Goal: Book appointment/travel/reservation

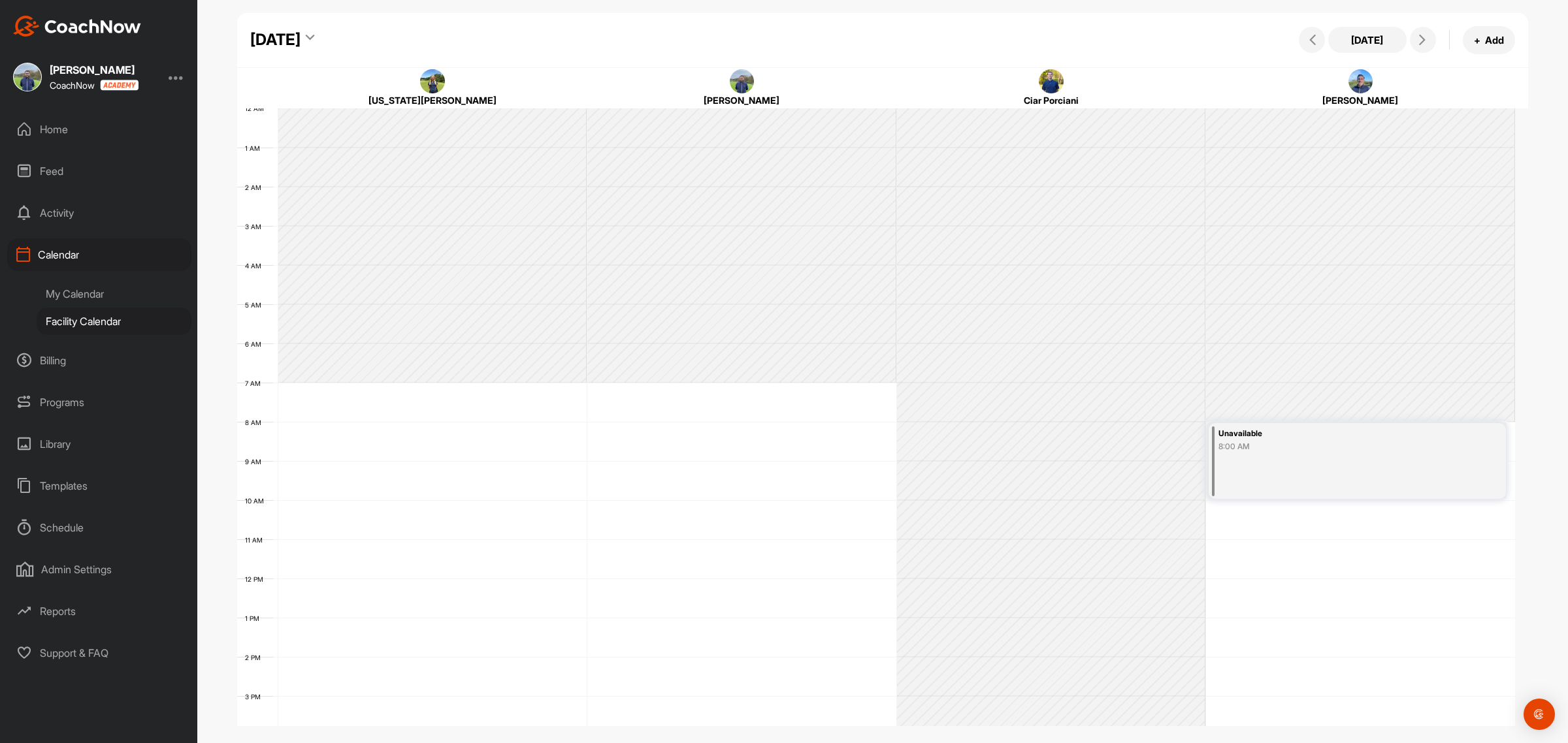
scroll to position [226, 0]
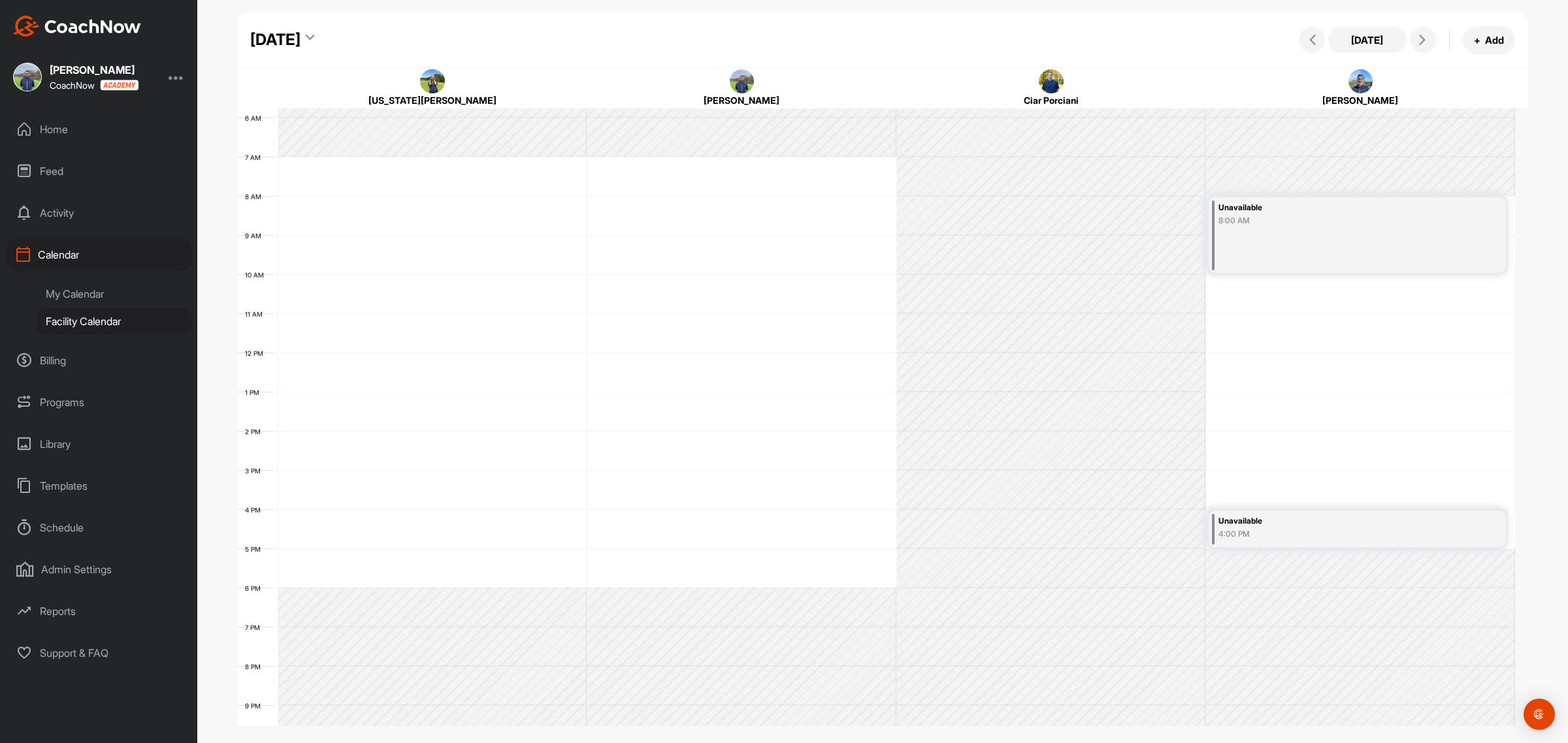
click at [315, 33] on div "[DATE]" at bounding box center [282, 39] width 64 height 23
click at [325, 148] on div "2" at bounding box center [327, 146] width 20 height 20
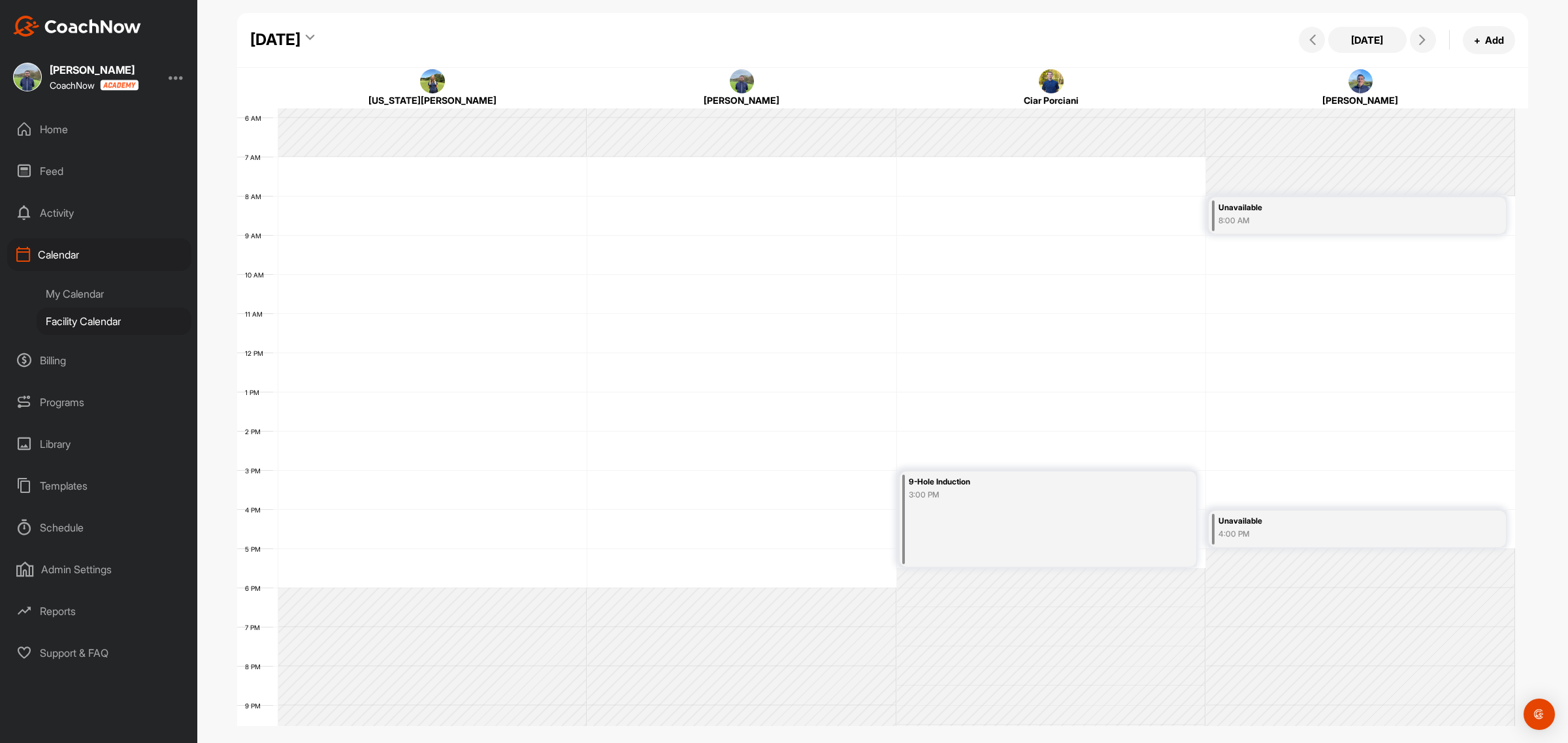
click at [315, 34] on icon at bounding box center [310, 40] width 8 height 13
click at [269, 72] on icon at bounding box center [269, 75] width 8 height 8
click at [442, 301] on div "6" at bounding box center [450, 298] width 20 height 20
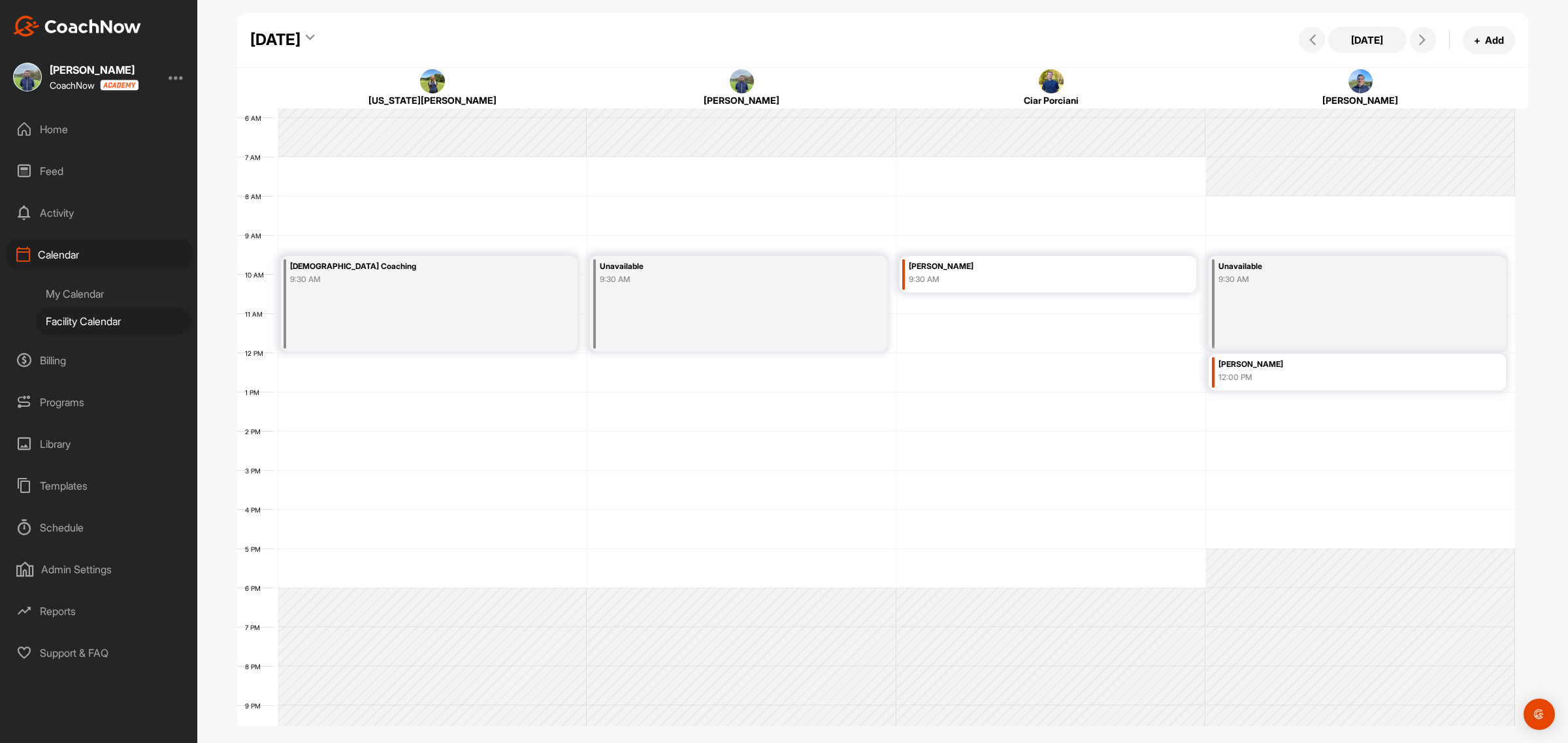
click at [315, 37] on icon at bounding box center [310, 40] width 8 height 13
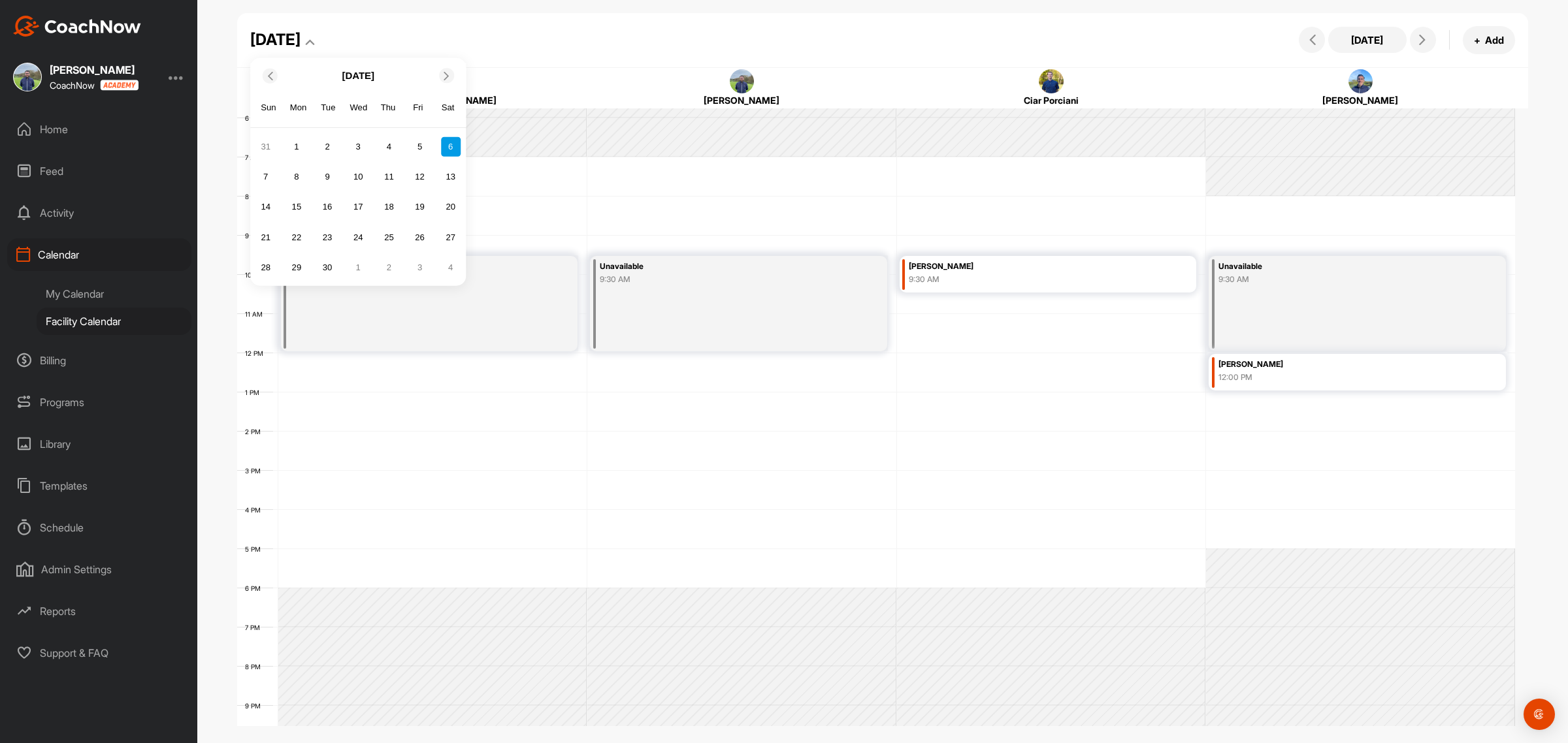
click at [268, 72] on icon at bounding box center [269, 75] width 8 height 8
click at [267, 300] on div "31" at bounding box center [266, 298] width 20 height 20
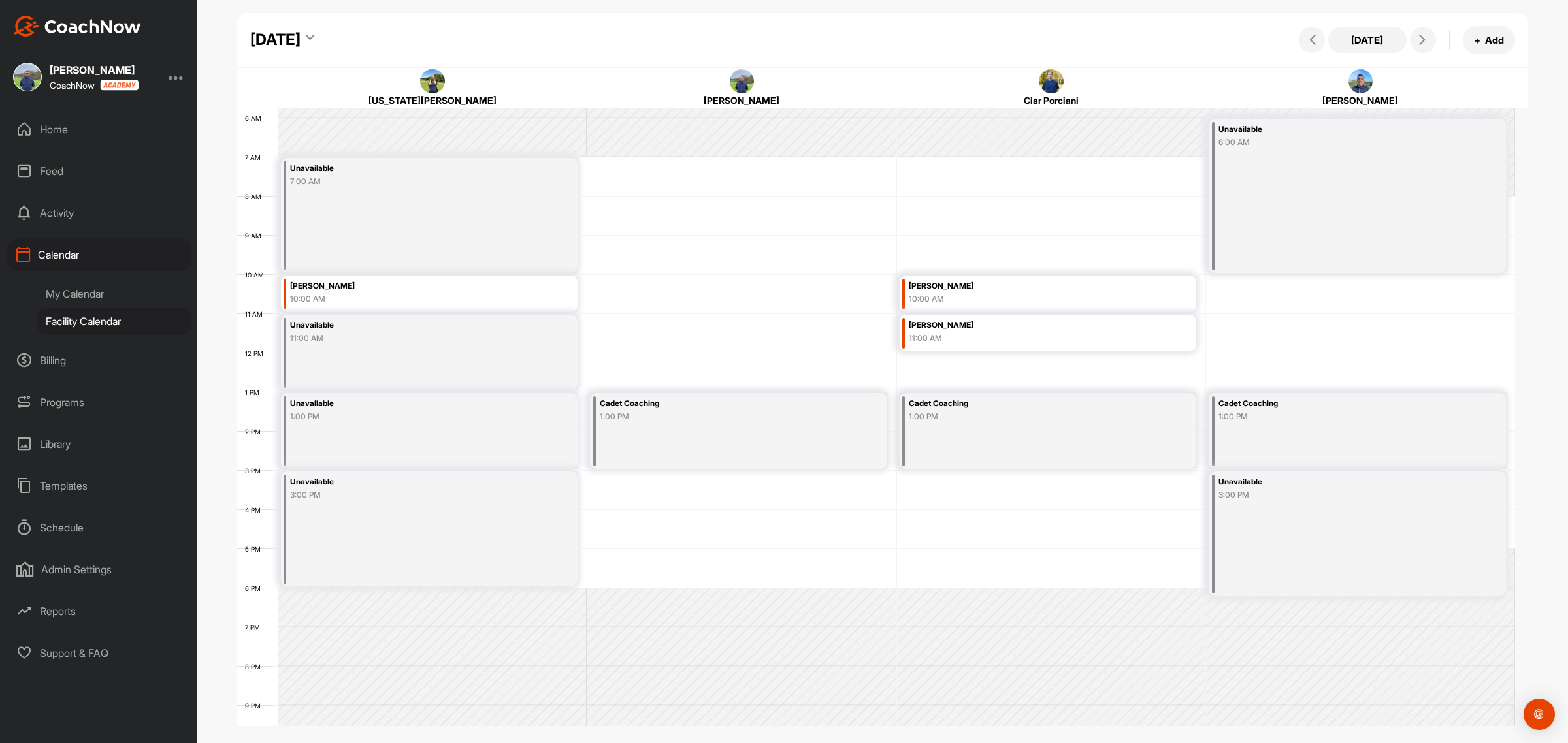
click at [315, 34] on icon at bounding box center [310, 40] width 8 height 13
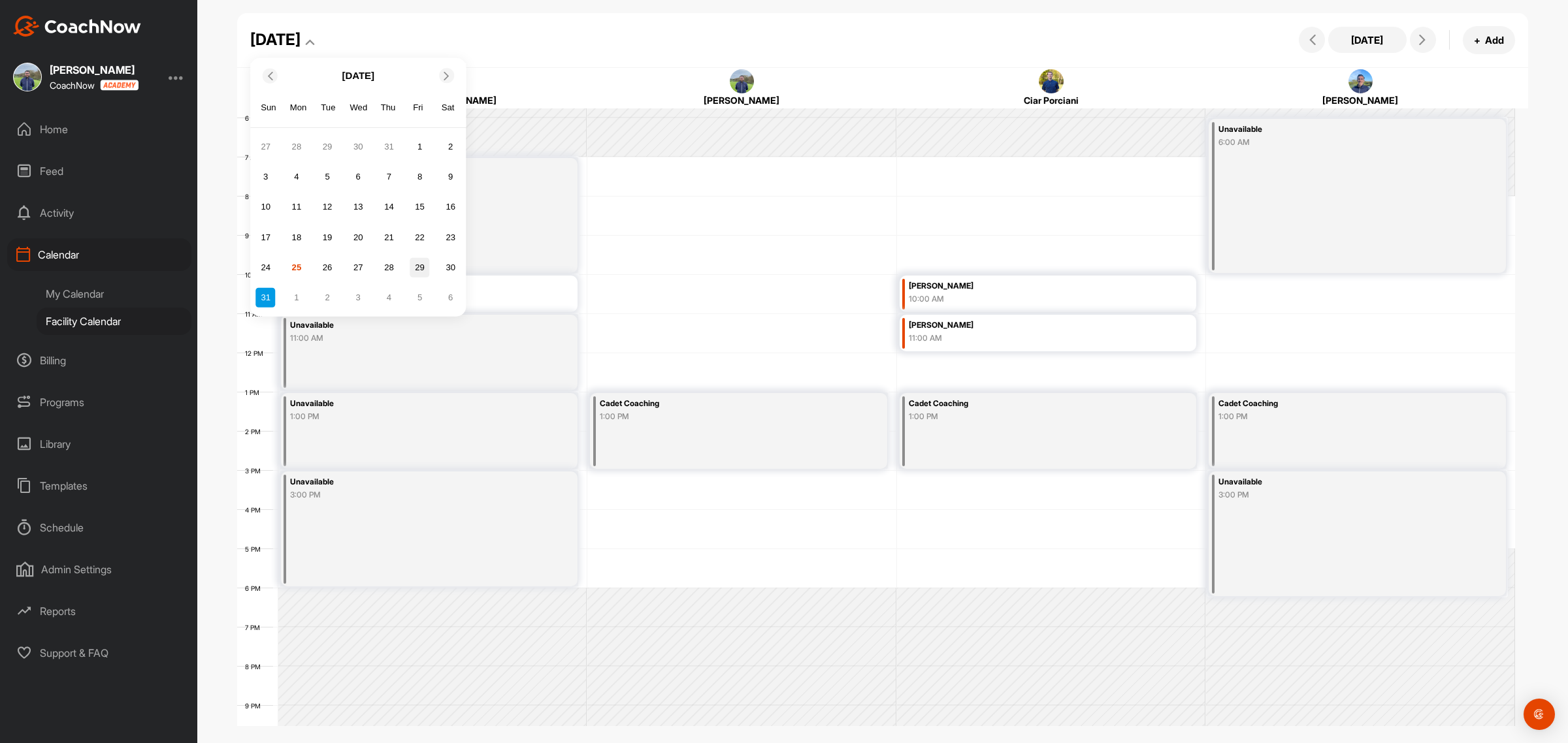
click at [413, 269] on div "29" at bounding box center [419, 267] width 20 height 20
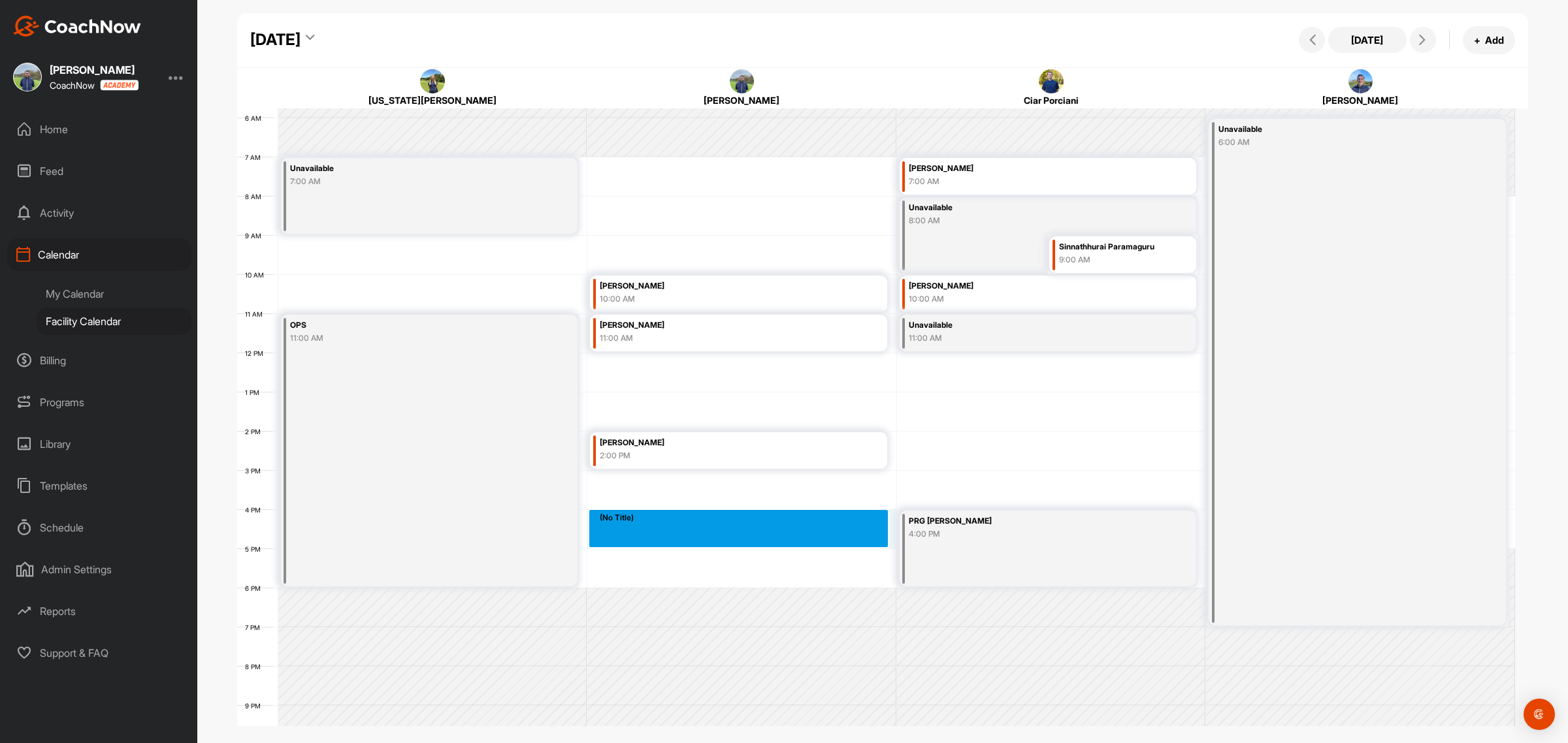
drag, startPoint x: 593, startPoint y: 516, endPoint x: 593, endPoint y: 541, distance: 25.0
click at [593, 541] on div "12 AM 1 AM 2 AM 3 AM 4 AM 5 AM 6 AM 7 AM 8 AM 9 AM 10 AM 11 AM 12 PM 1 PM 2 PM …" at bounding box center [875, 352] width 1278 height 940
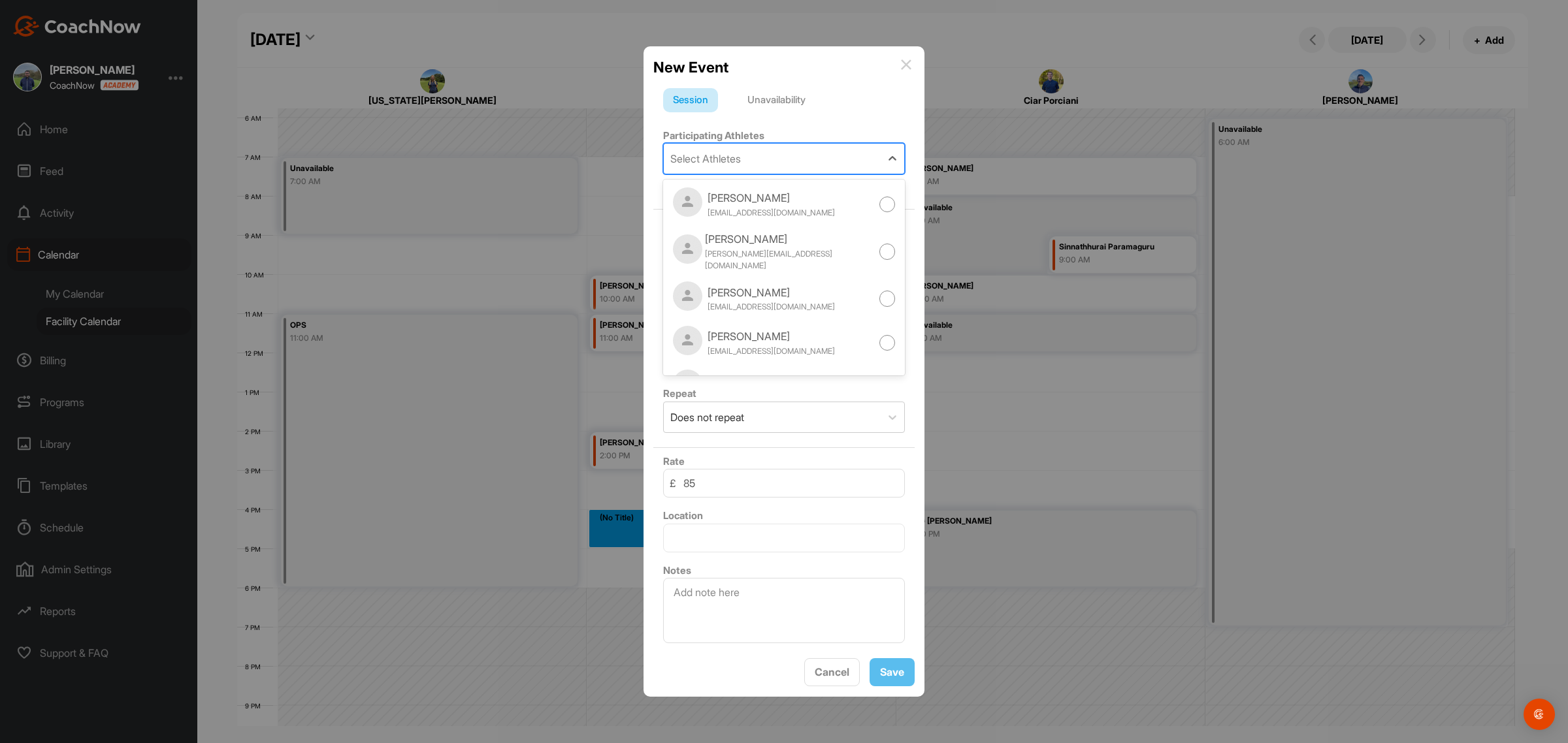
click at [728, 151] on div "Select Athletes" at bounding box center [705, 158] width 70 height 16
type input "[PERSON_NAME]"
click at [729, 178] on div "+ Invite New Athlete" at bounding box center [784, 185] width 242 height 16
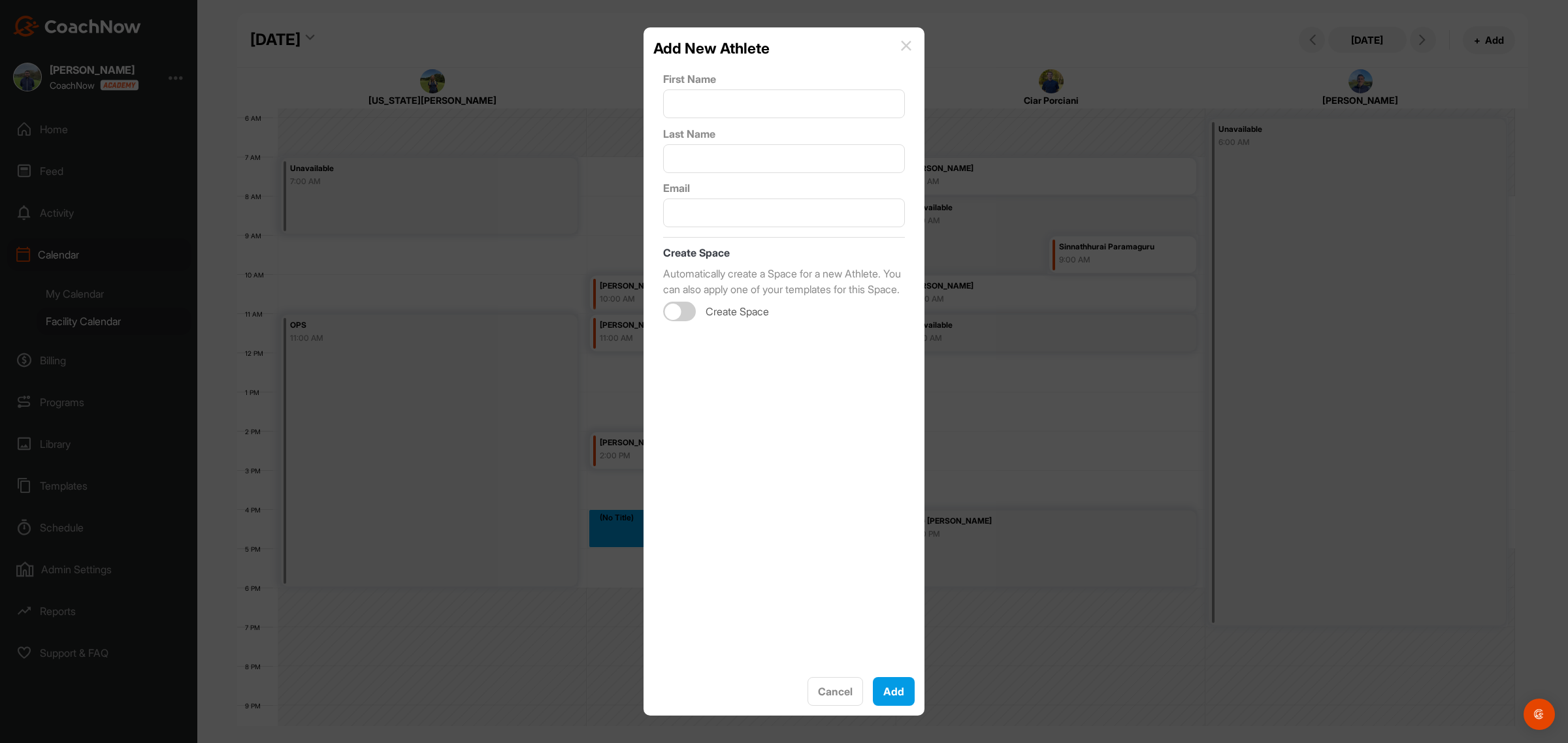
click at [909, 42] on img at bounding box center [905, 45] width 10 height 10
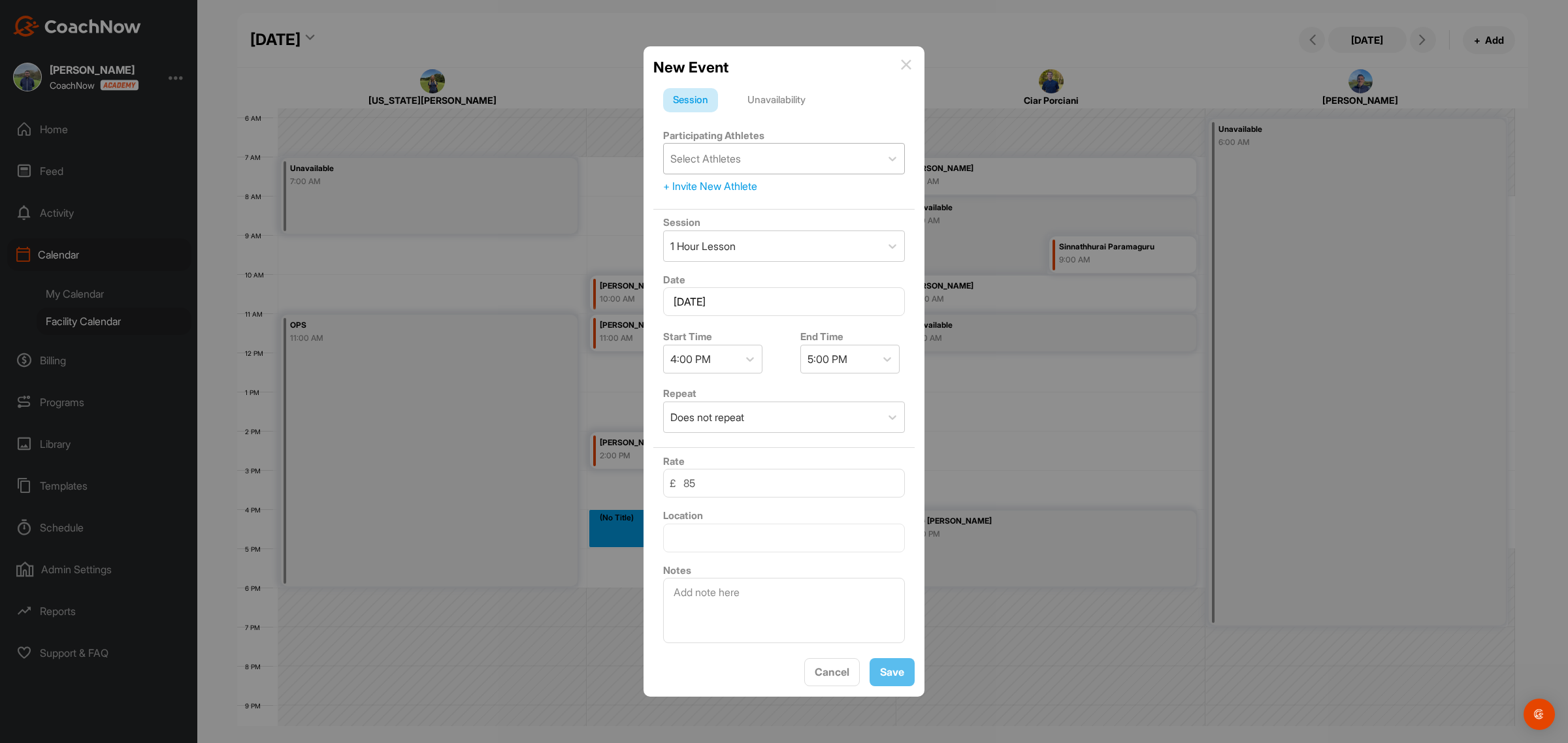
click at [716, 160] on div "Select Athletes" at bounding box center [705, 158] width 70 height 16
type input "bhuvr"
click at [739, 195] on div "[PERSON_NAME]" at bounding box center [771, 197] width 127 height 16
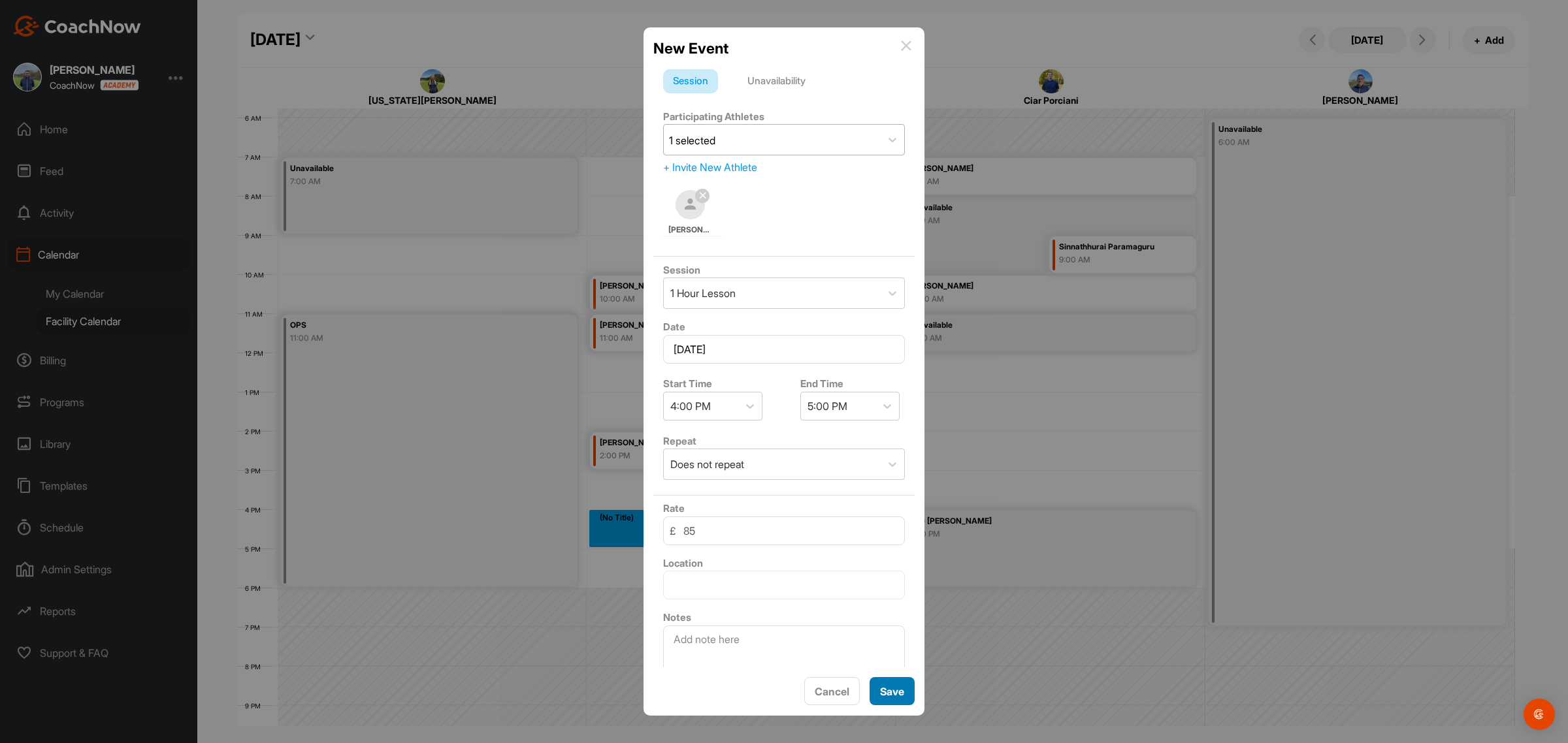
click at [892, 692] on button "Save" at bounding box center [892, 692] width 45 height 28
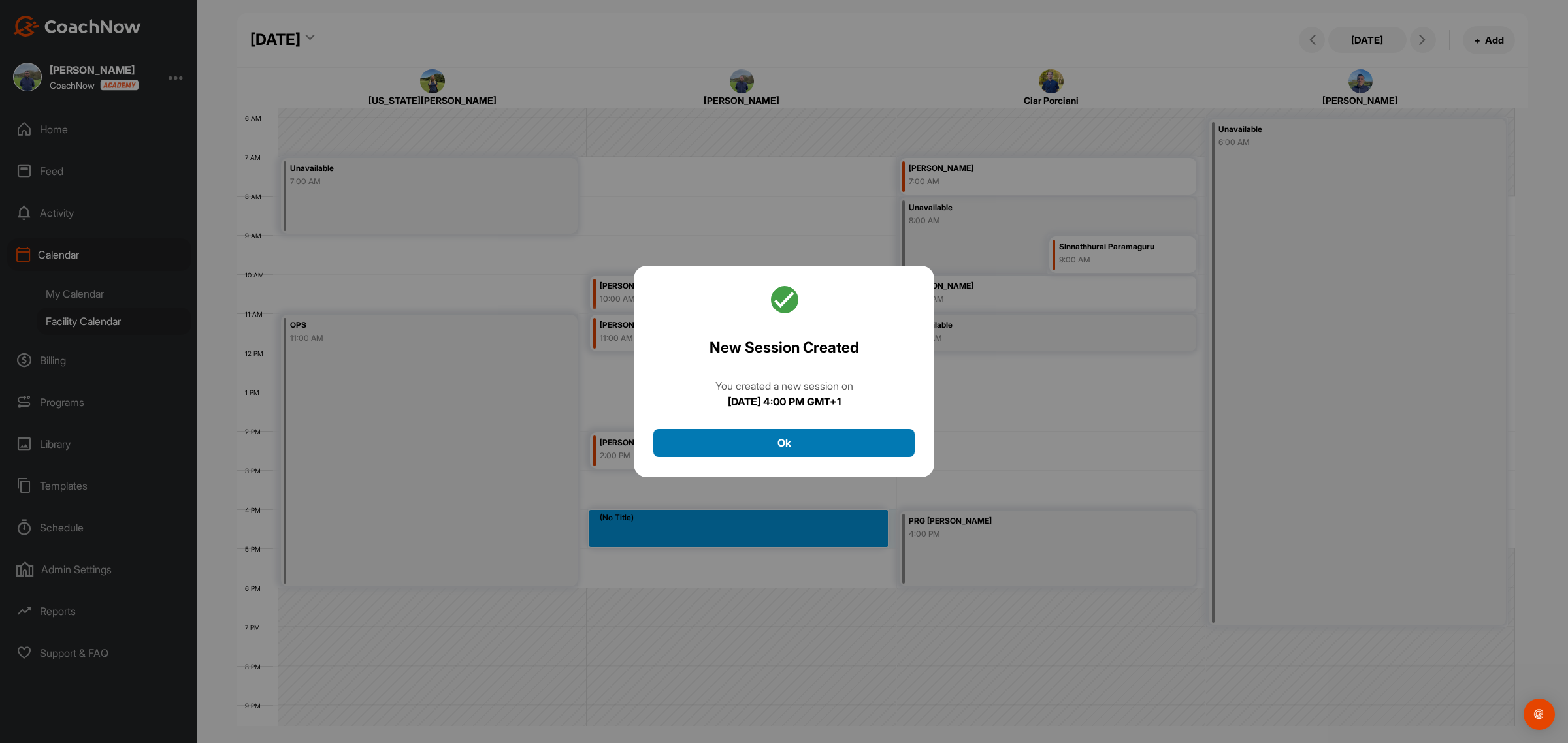
click at [794, 439] on button "Ok" at bounding box center [784, 443] width 261 height 28
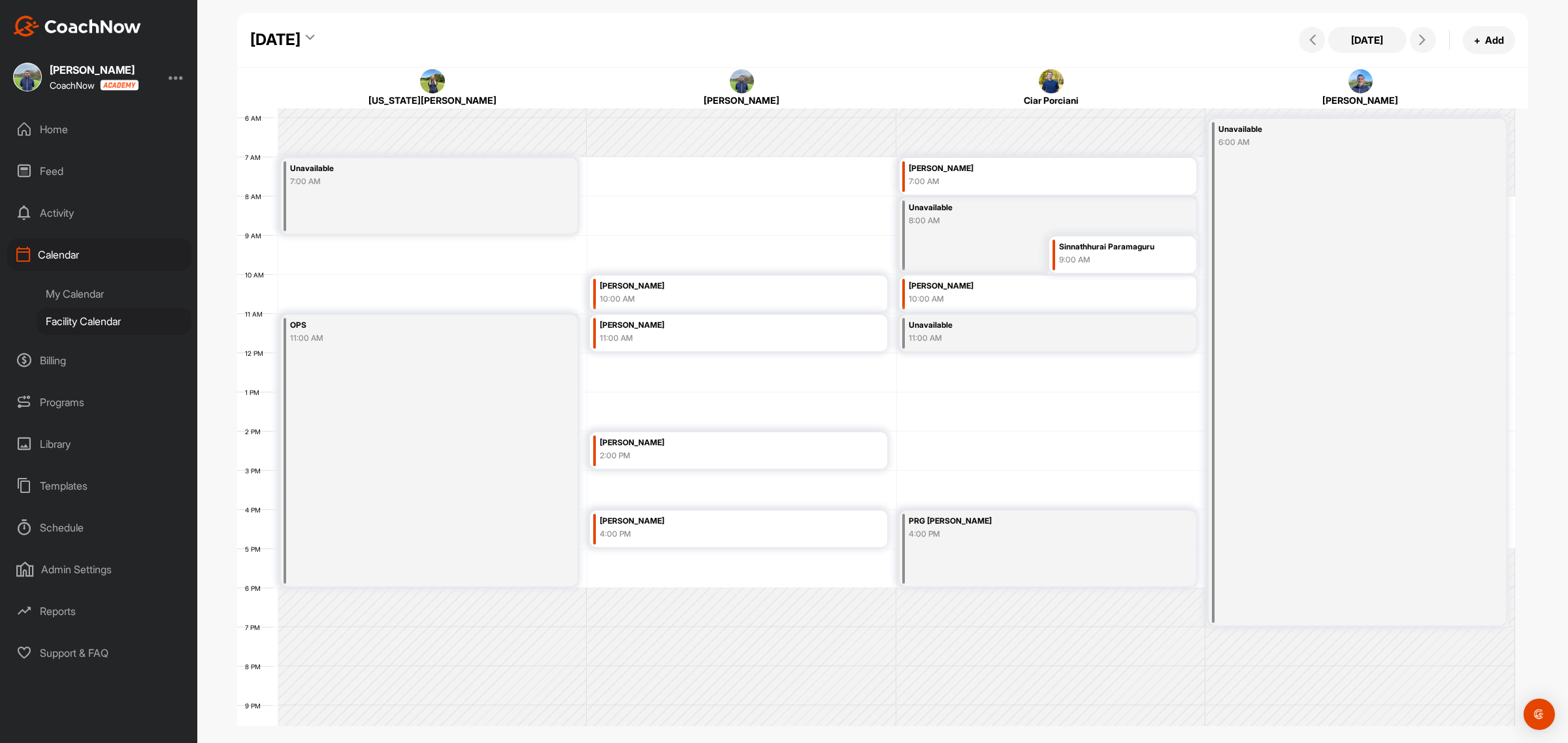
click at [315, 34] on div "[DATE]" at bounding box center [282, 39] width 64 height 23
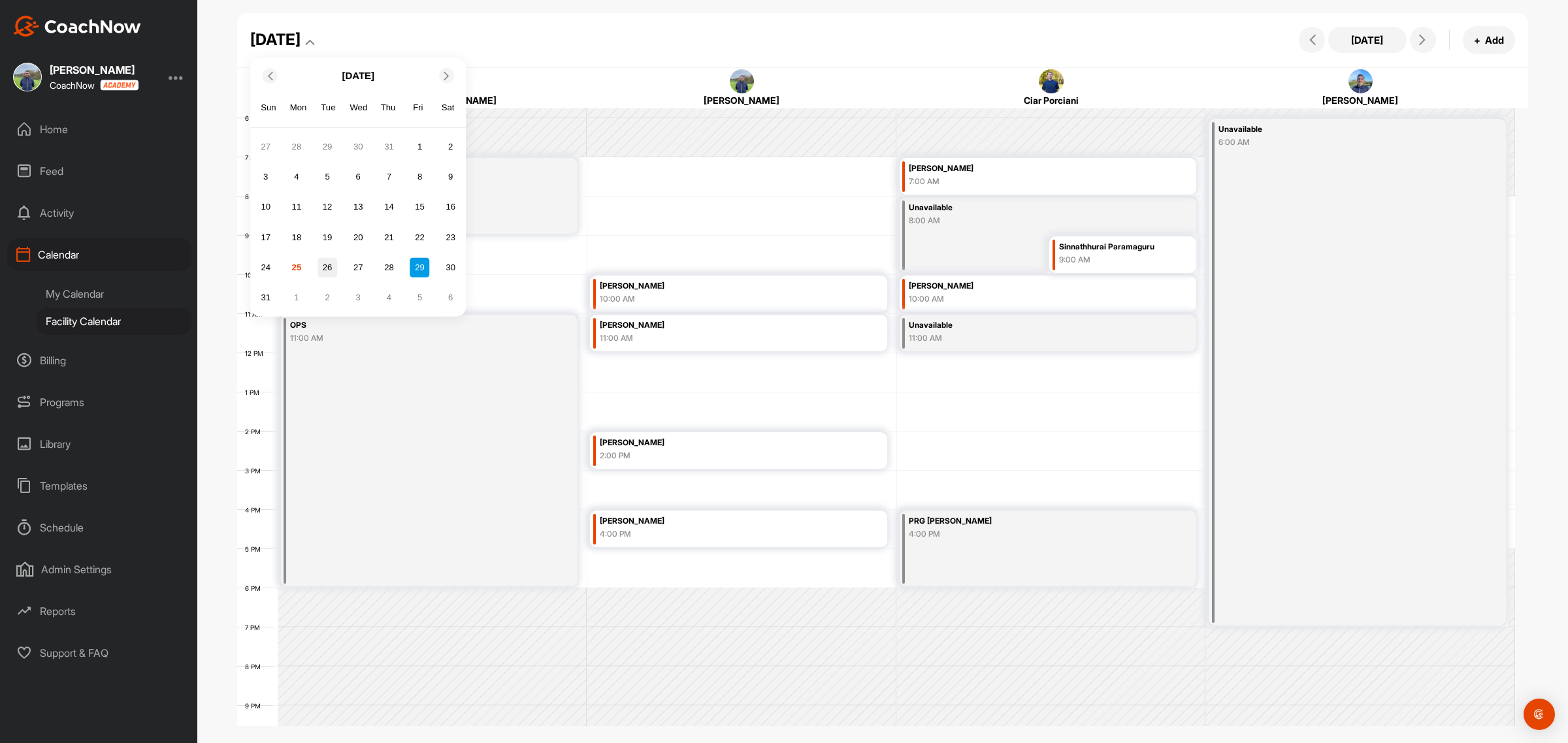
click at [324, 263] on div "26" at bounding box center [327, 267] width 20 height 20
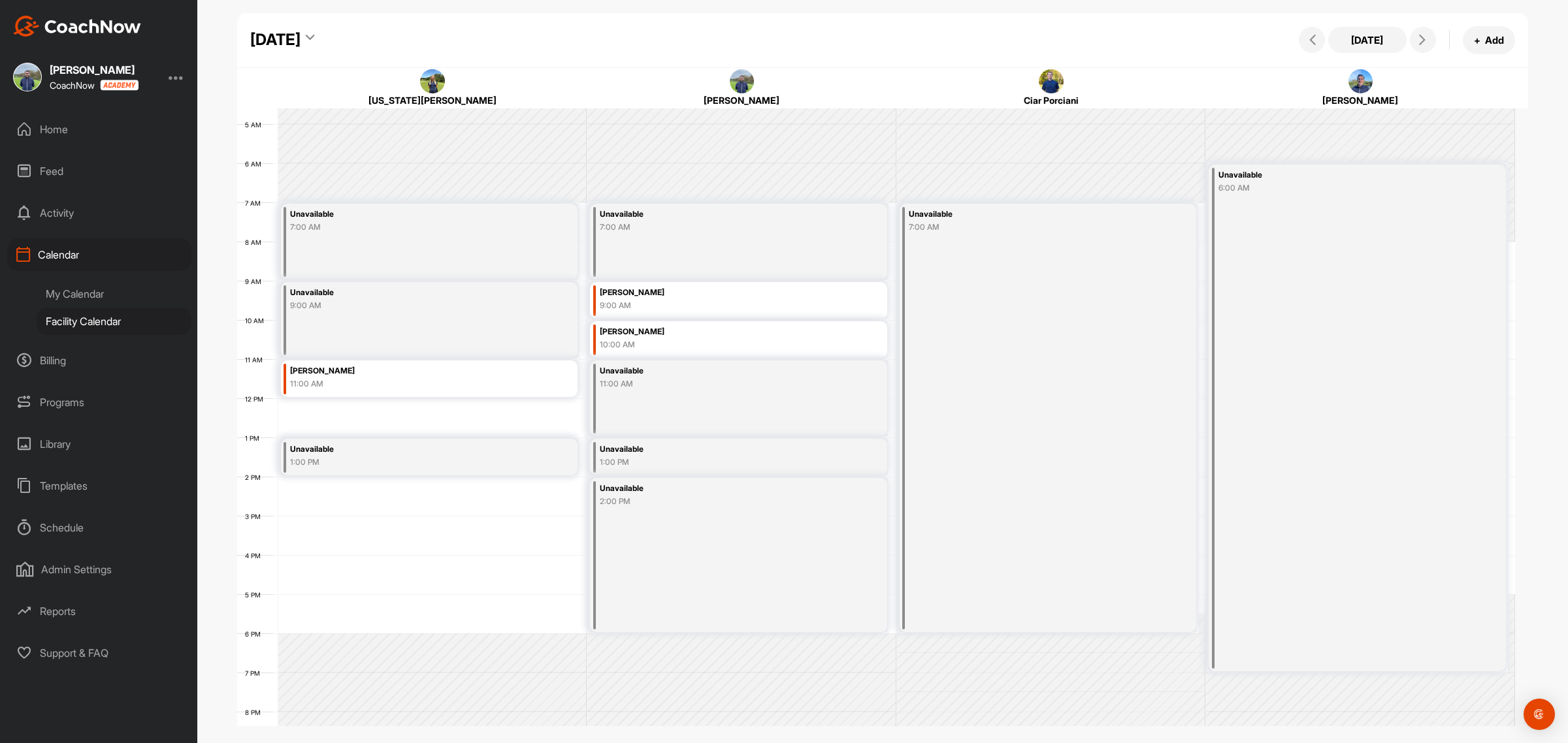
scroll to position [144, 0]
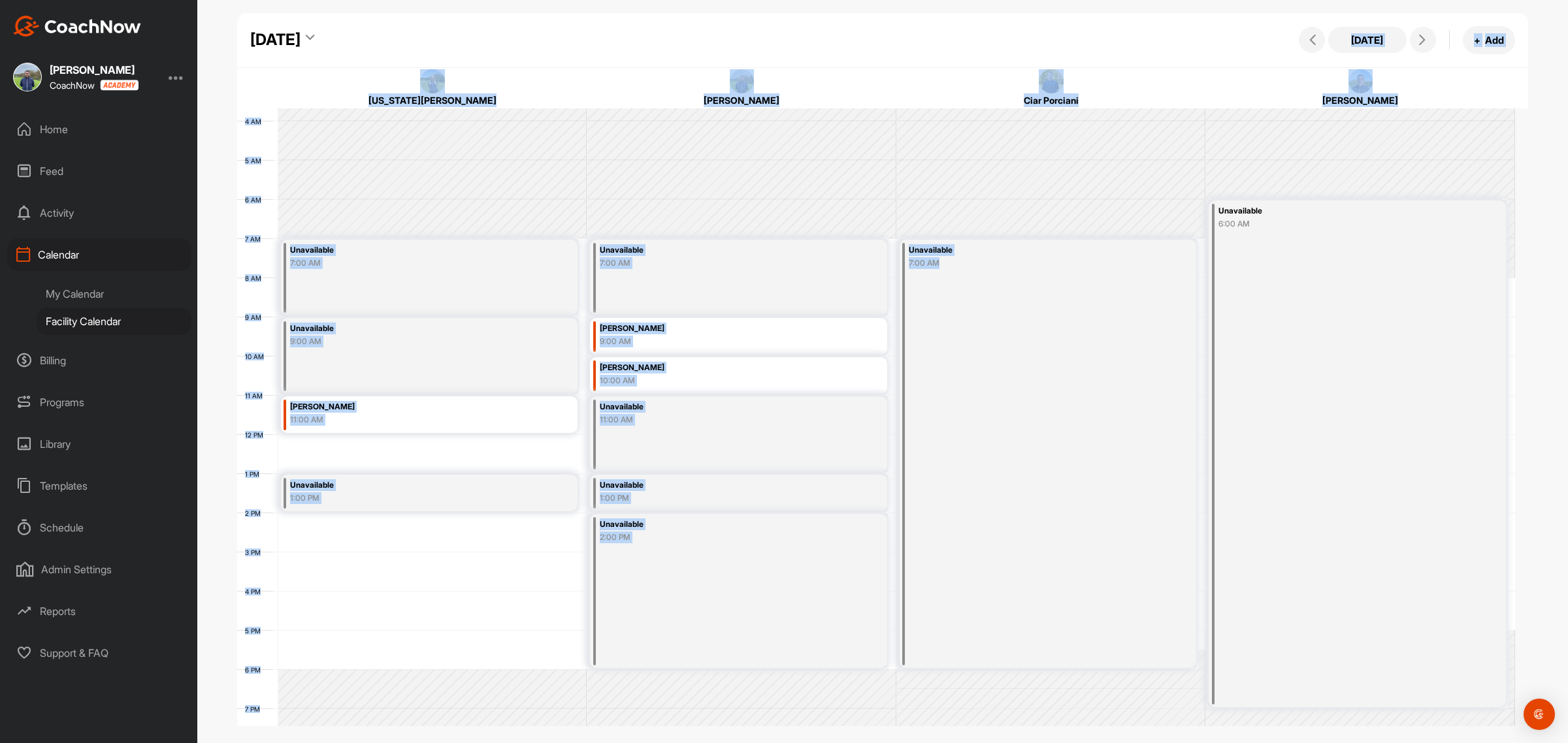
drag, startPoint x: 228, startPoint y: 13, endPoint x: 1288, endPoint y: 422, distance: 1136.2
click at [1288, 422] on div "[DATE] [DATE] + Add [US_STATE][PERSON_NAME] [PERSON_NAME] Ciar Porciani [PERSON…" at bounding box center [883, 341] width 1370 height 681
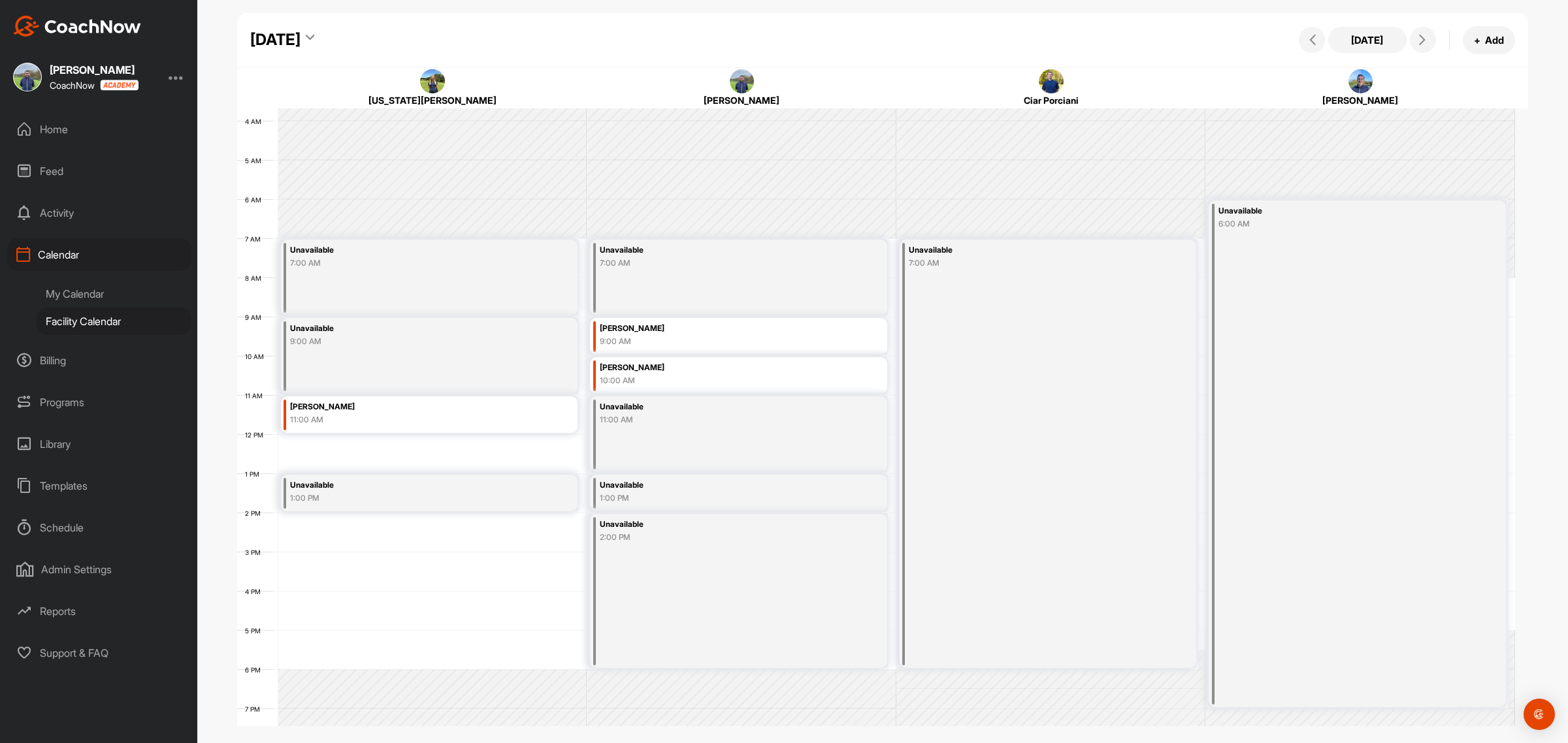
click at [243, 18] on div "[DATE] [DATE] + Add" at bounding box center [882, 40] width 1291 height 55
